Goal: Transaction & Acquisition: Subscribe to service/newsletter

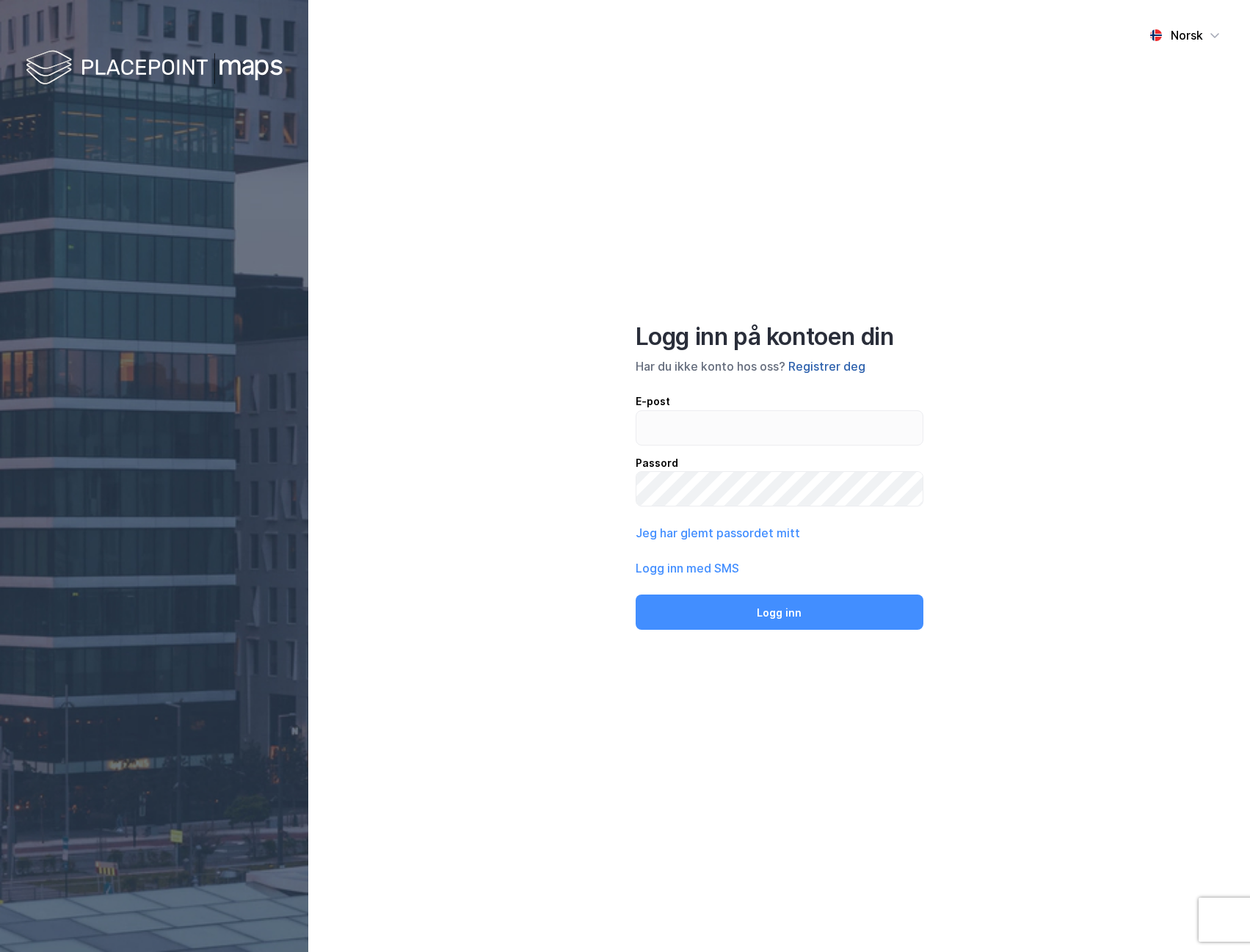
click at [832, 364] on button "Registrer deg" at bounding box center [827, 366] width 77 height 18
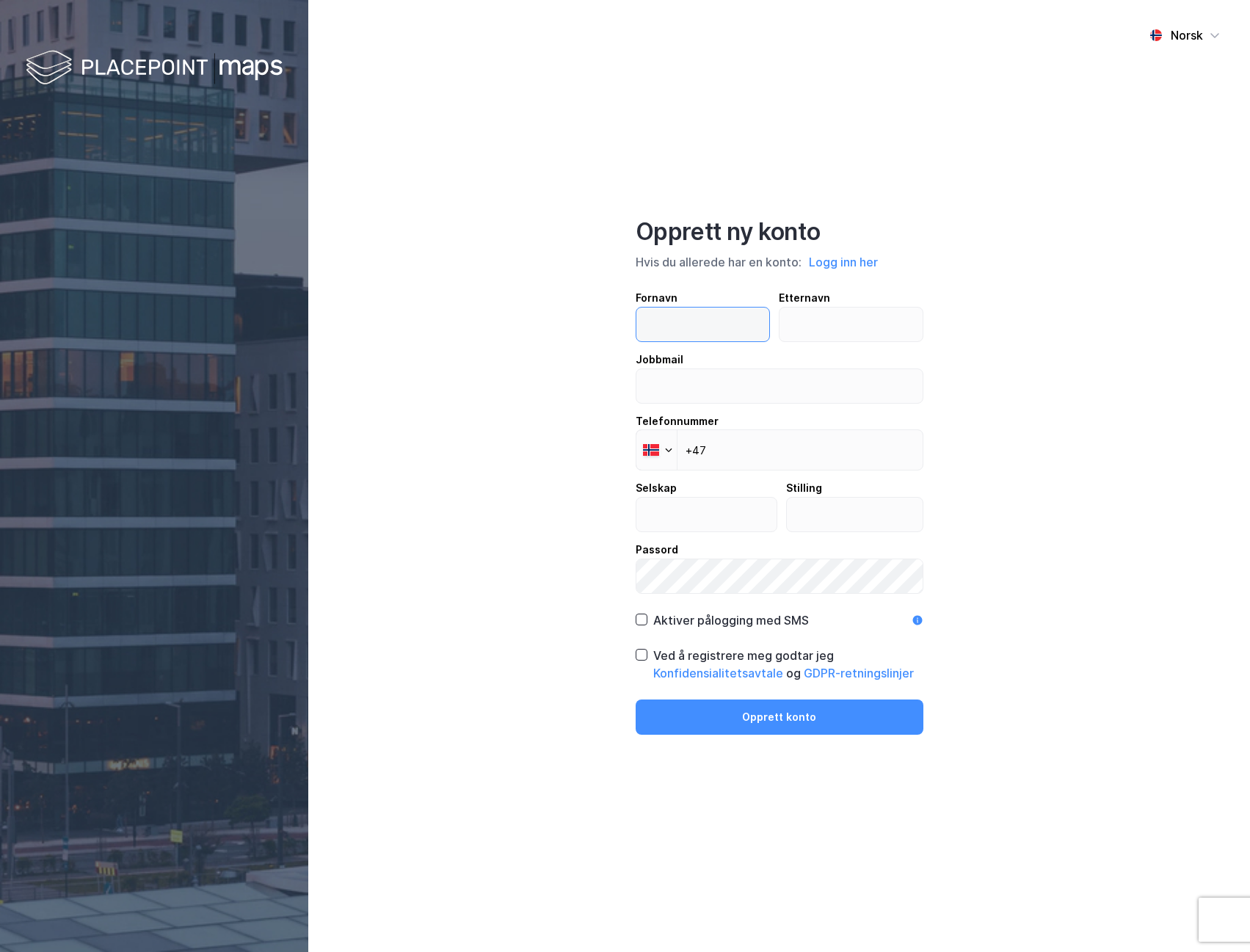
click at [693, 328] on input "text" at bounding box center [703, 324] width 133 height 33
type input "Thor"
type input "Bjørdal"
type input "[EMAIL_ADDRESS][DOMAIN_NAME]"
click at [789, 449] on input "+47" at bounding box center [779, 449] width 288 height 41
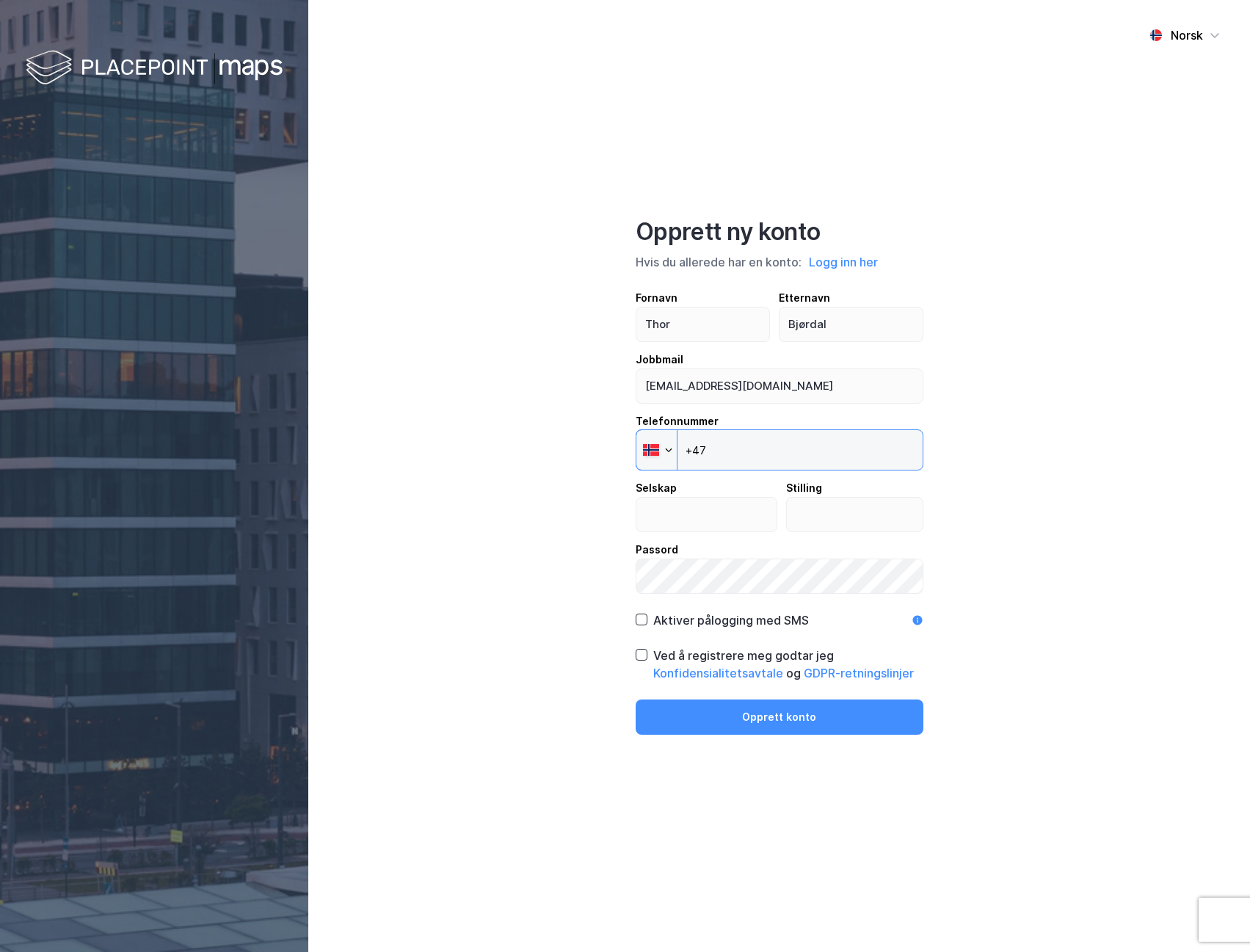
type input "[PHONE_NUMBER]"
click at [715, 514] on input "text" at bounding box center [707, 514] width 141 height 33
type input "Realnor Prosjektfinans AS"
click at [819, 518] on input "text" at bounding box center [855, 514] width 136 height 33
type input "ceo"
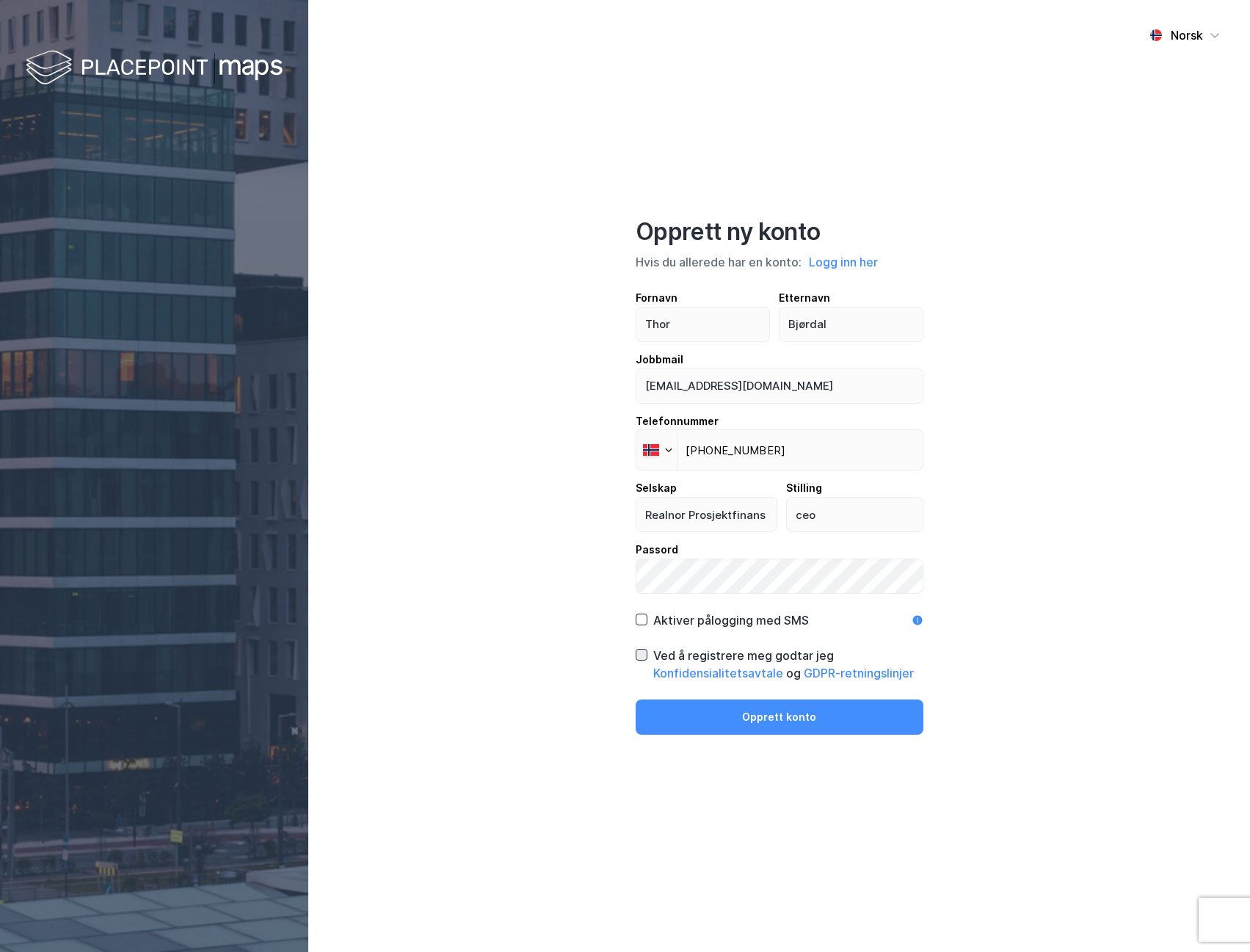
click at [644, 654] on icon at bounding box center [642, 655] width 11 height 11
click at [779, 716] on button "Opprett konto" at bounding box center [779, 717] width 288 height 35
